Goal: Obtain resource: Obtain resource

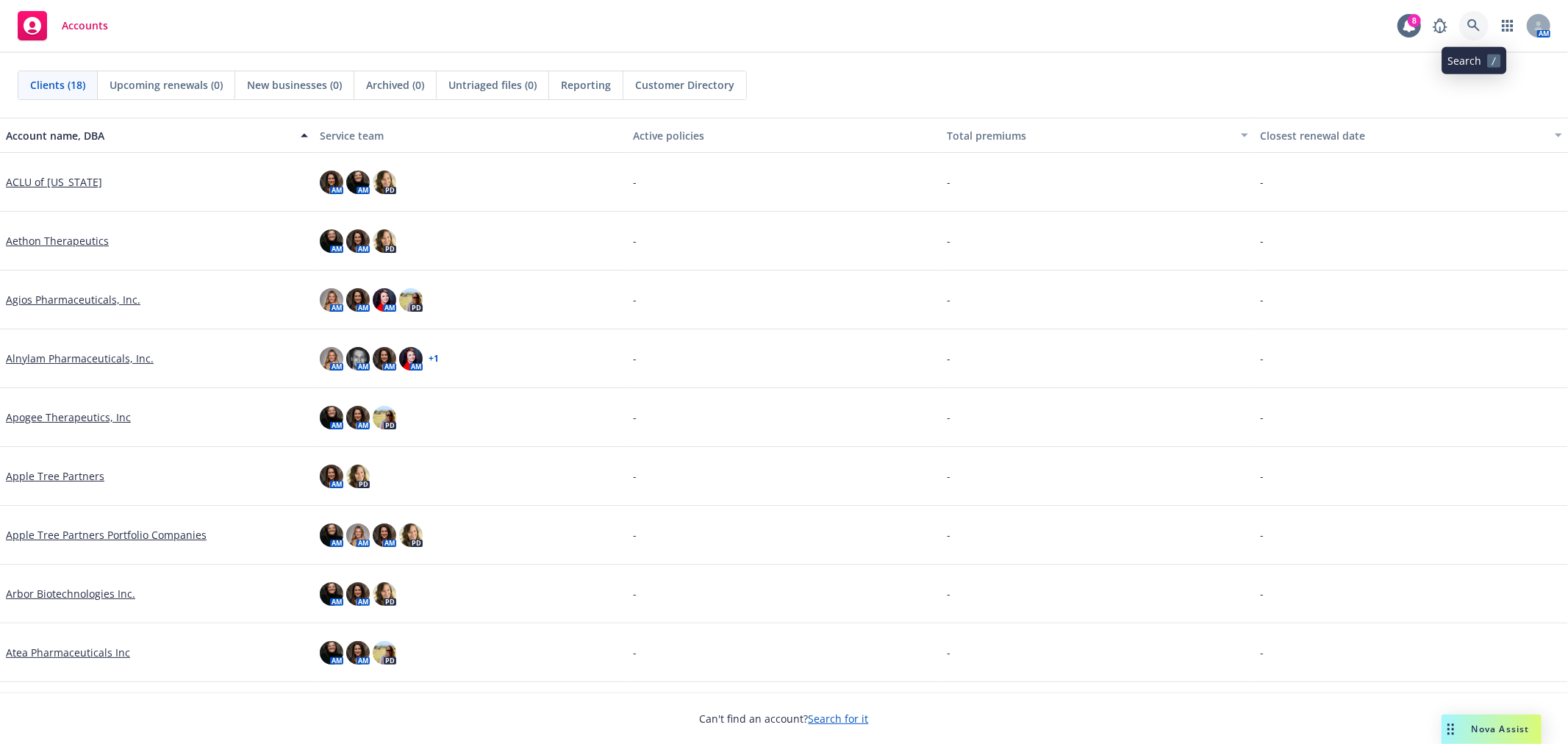
click at [1486, 28] on link at bounding box center [1473, 26] width 29 height 29
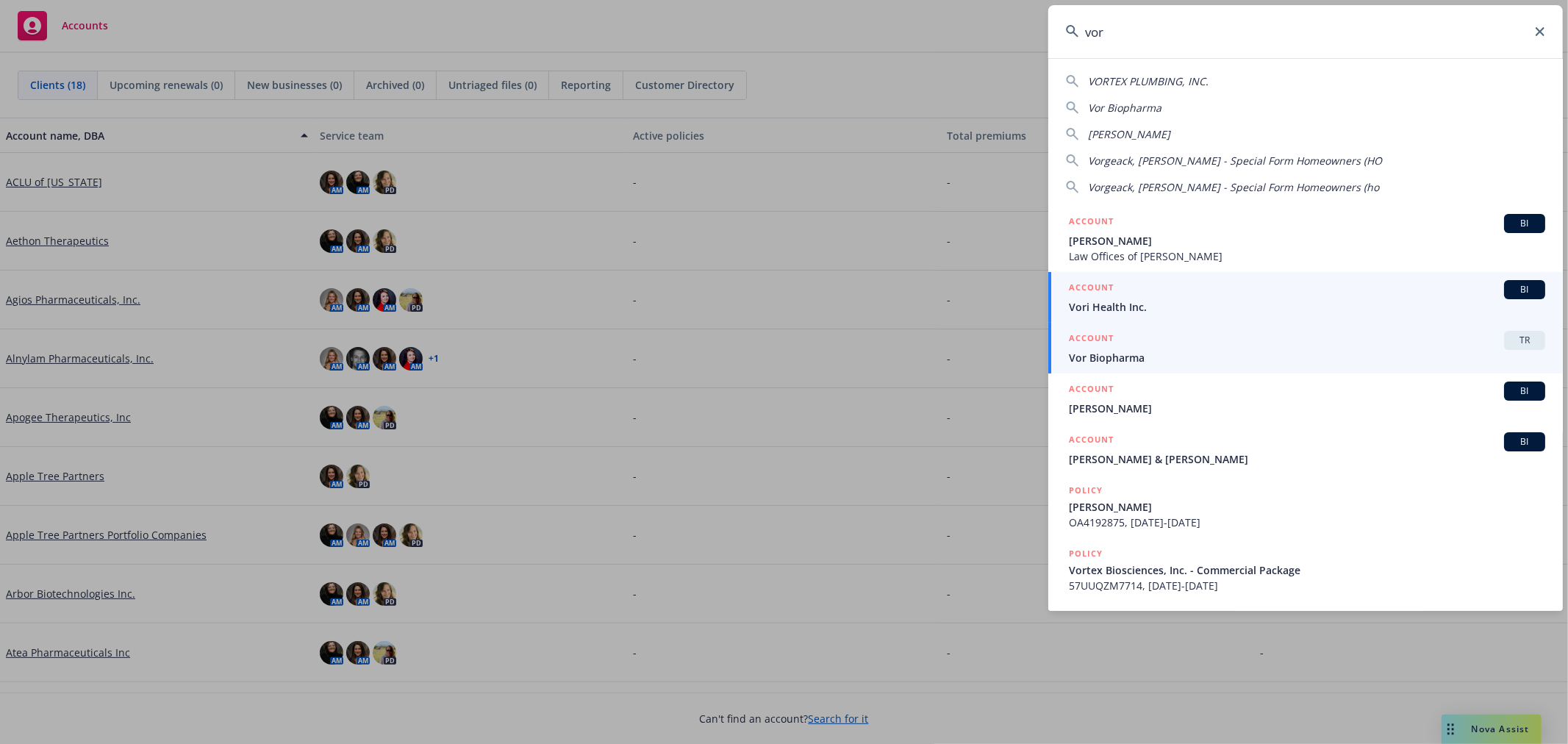
type input "vor"
click at [1158, 348] on div "ACCOUNT TR" at bounding box center [1306, 340] width 476 height 19
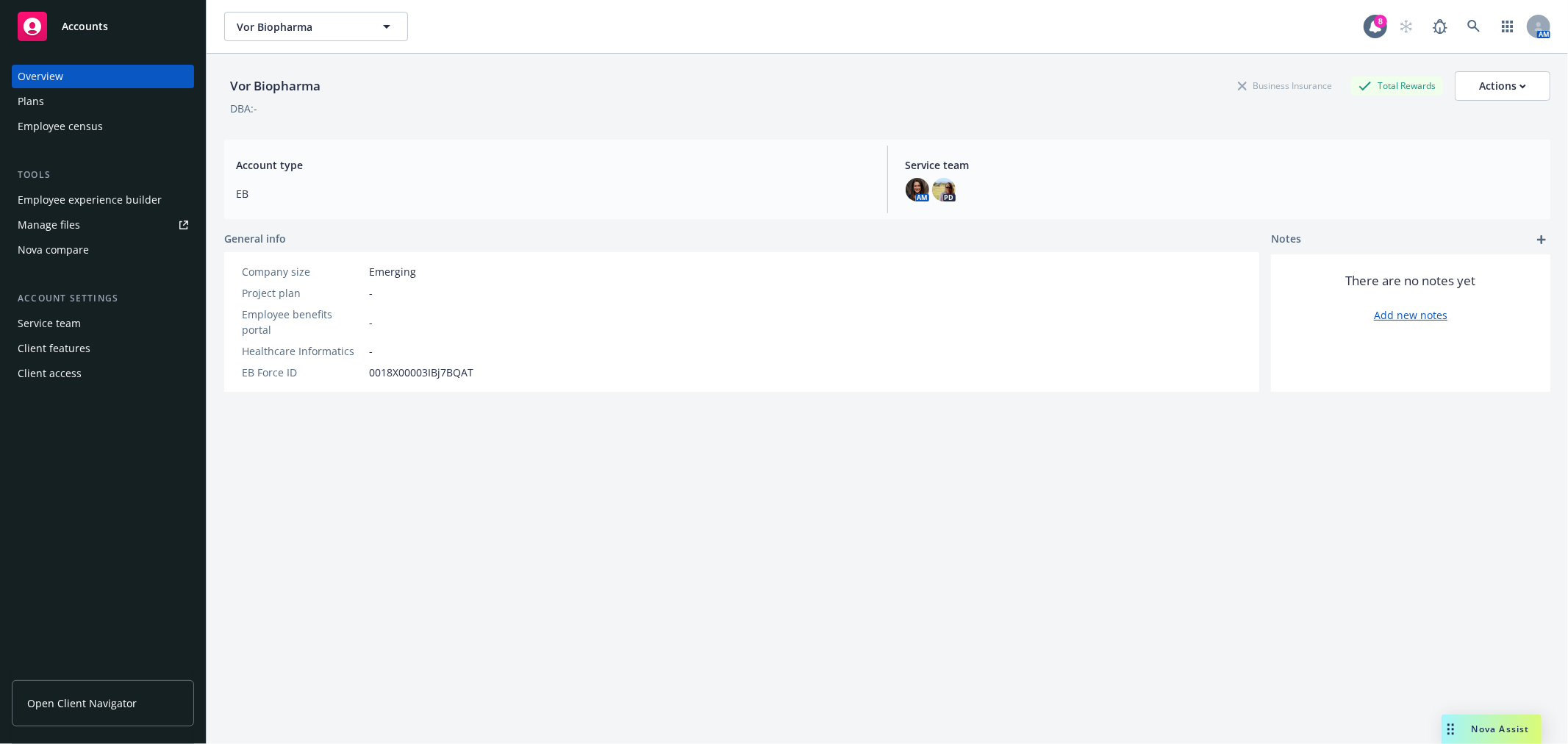
click at [65, 102] on div "Plans" at bounding box center [103, 101] width 171 height 23
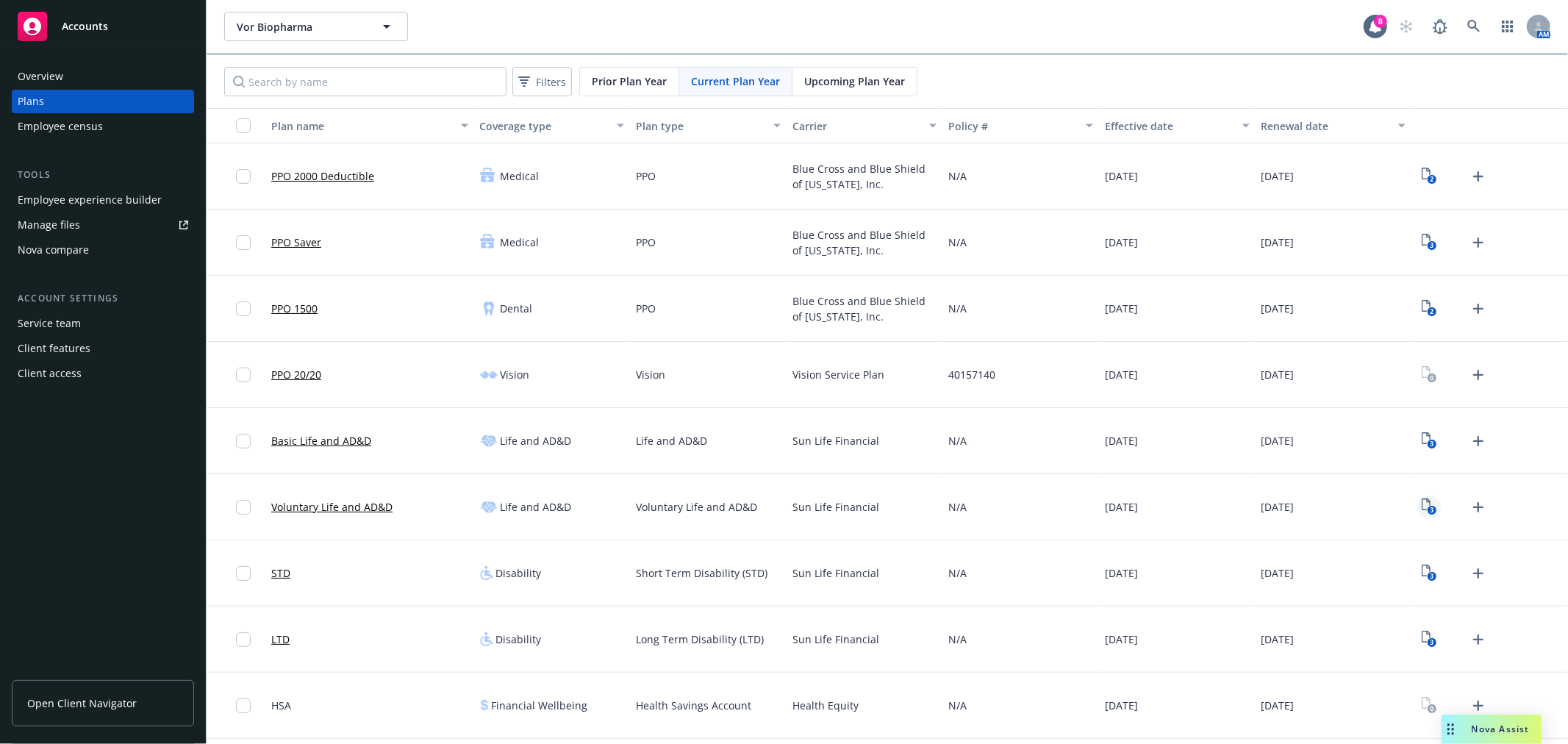
click at [1427, 509] on rect "View Plan Documents" at bounding box center [1431, 511] width 10 height 10
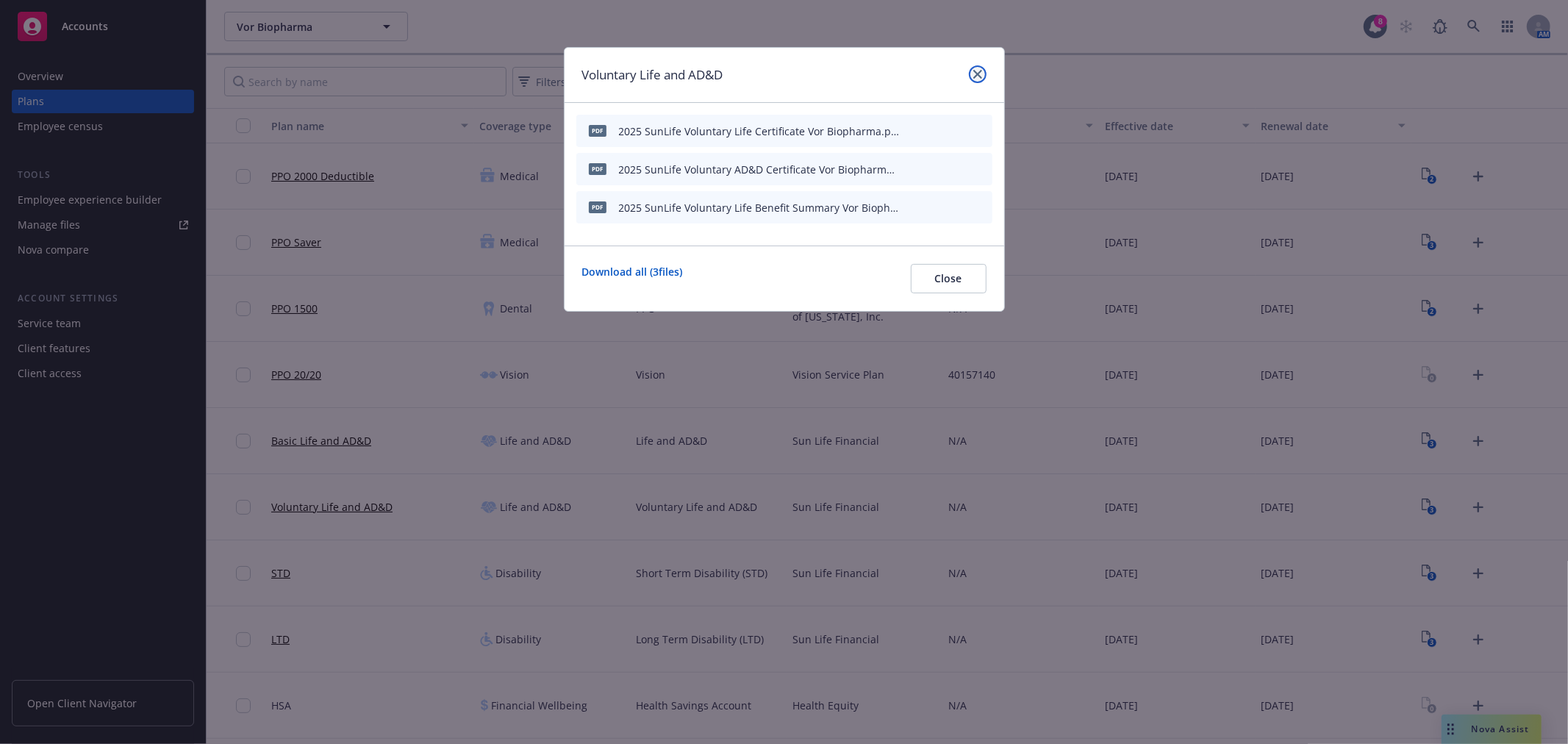
click at [973, 74] on icon "close" at bounding box center [977, 74] width 9 height 9
